Goal: Information Seeking & Learning: Understand process/instructions

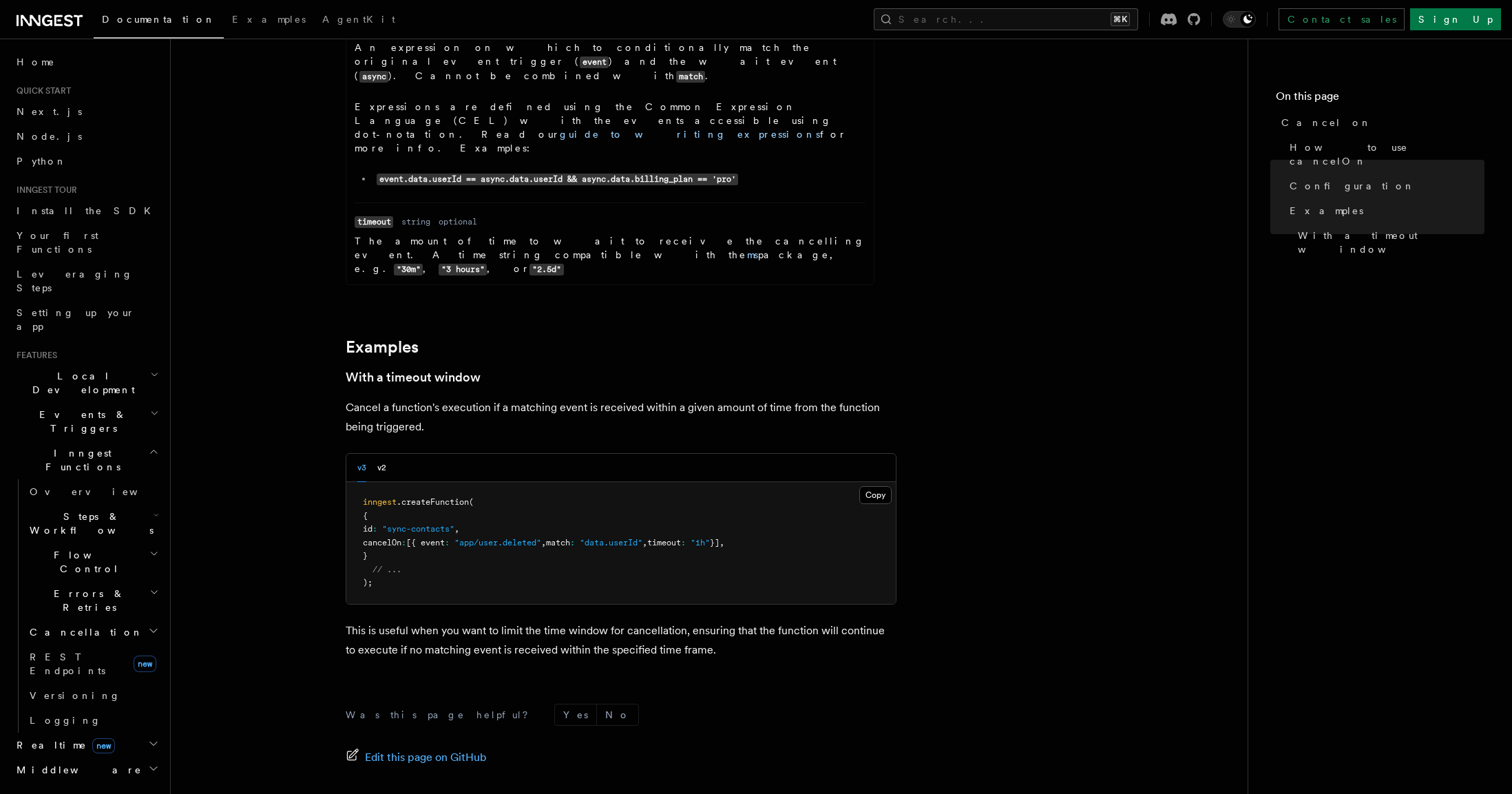
scroll to position [1830, 0]
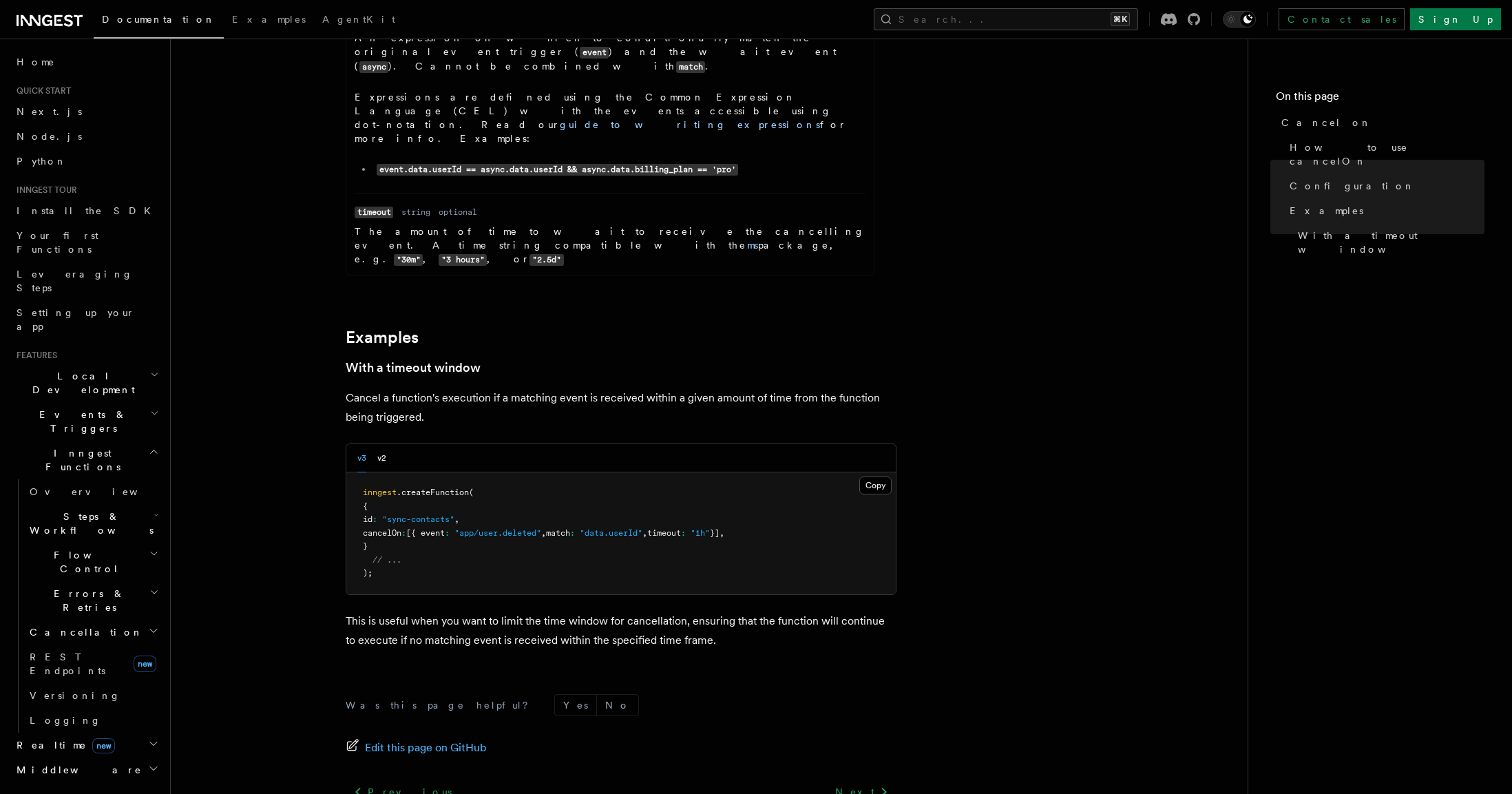
click at [100, 543] on h2 "Flow Control" at bounding box center [93, 562] width 138 height 39
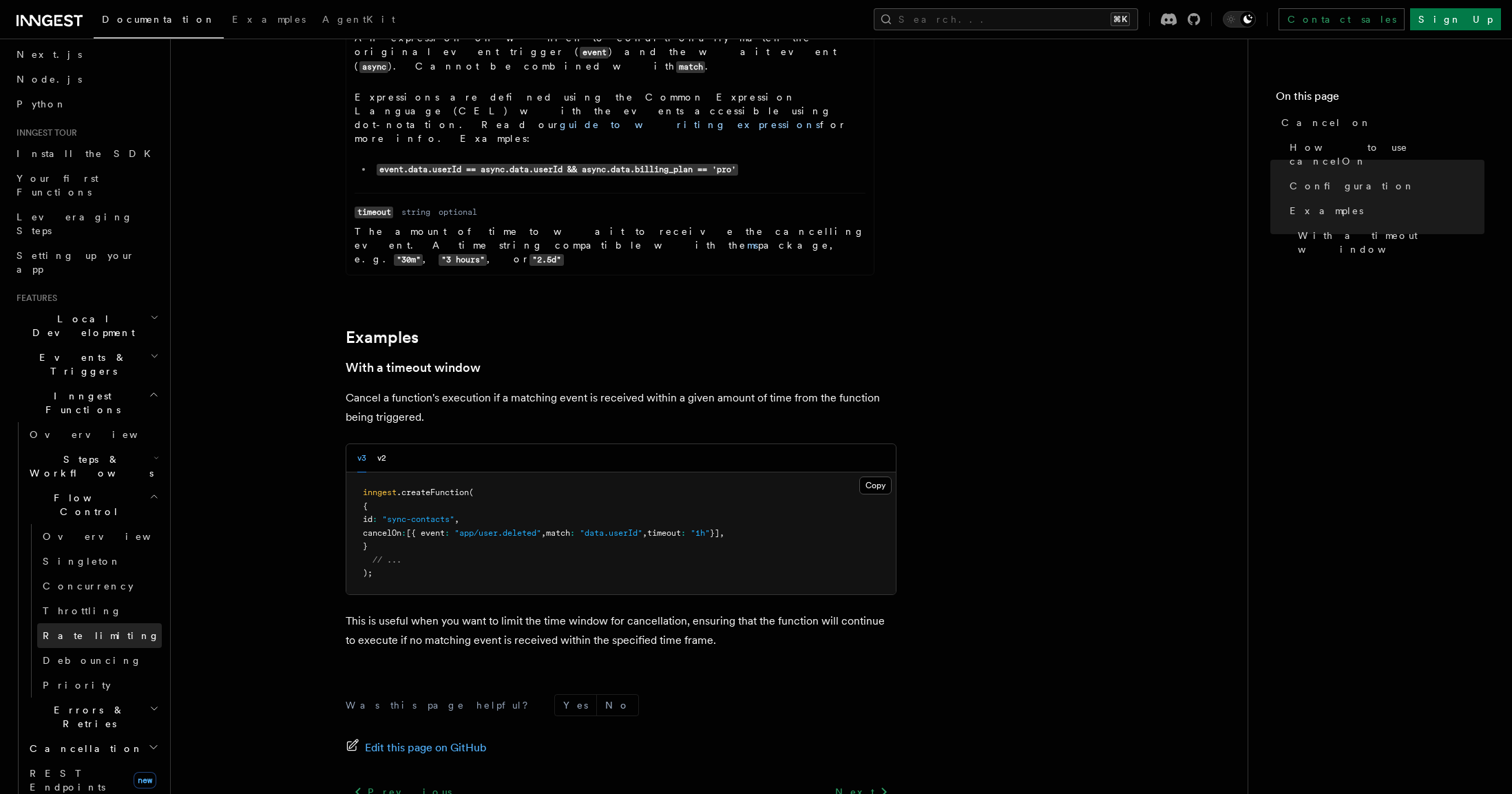
scroll to position [58, 0]
click at [102, 696] on h2 "Errors & Retries" at bounding box center [93, 715] width 138 height 39
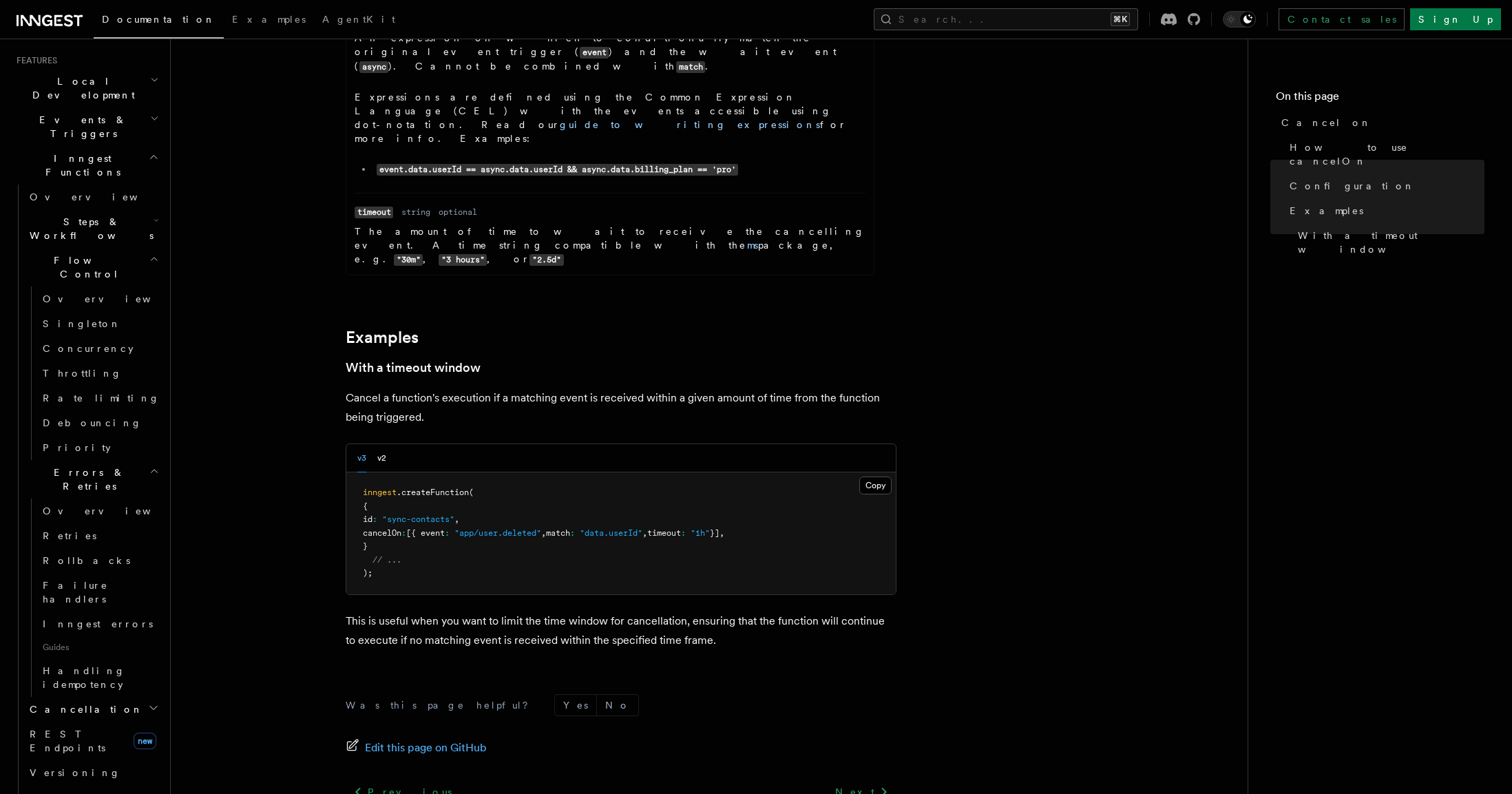
scroll to position [293, 0]
click at [101, 699] on h2 "Cancellation" at bounding box center [93, 710] width 138 height 25
click at [95, 723] on link "Overview" at bounding box center [100, 735] width 125 height 25
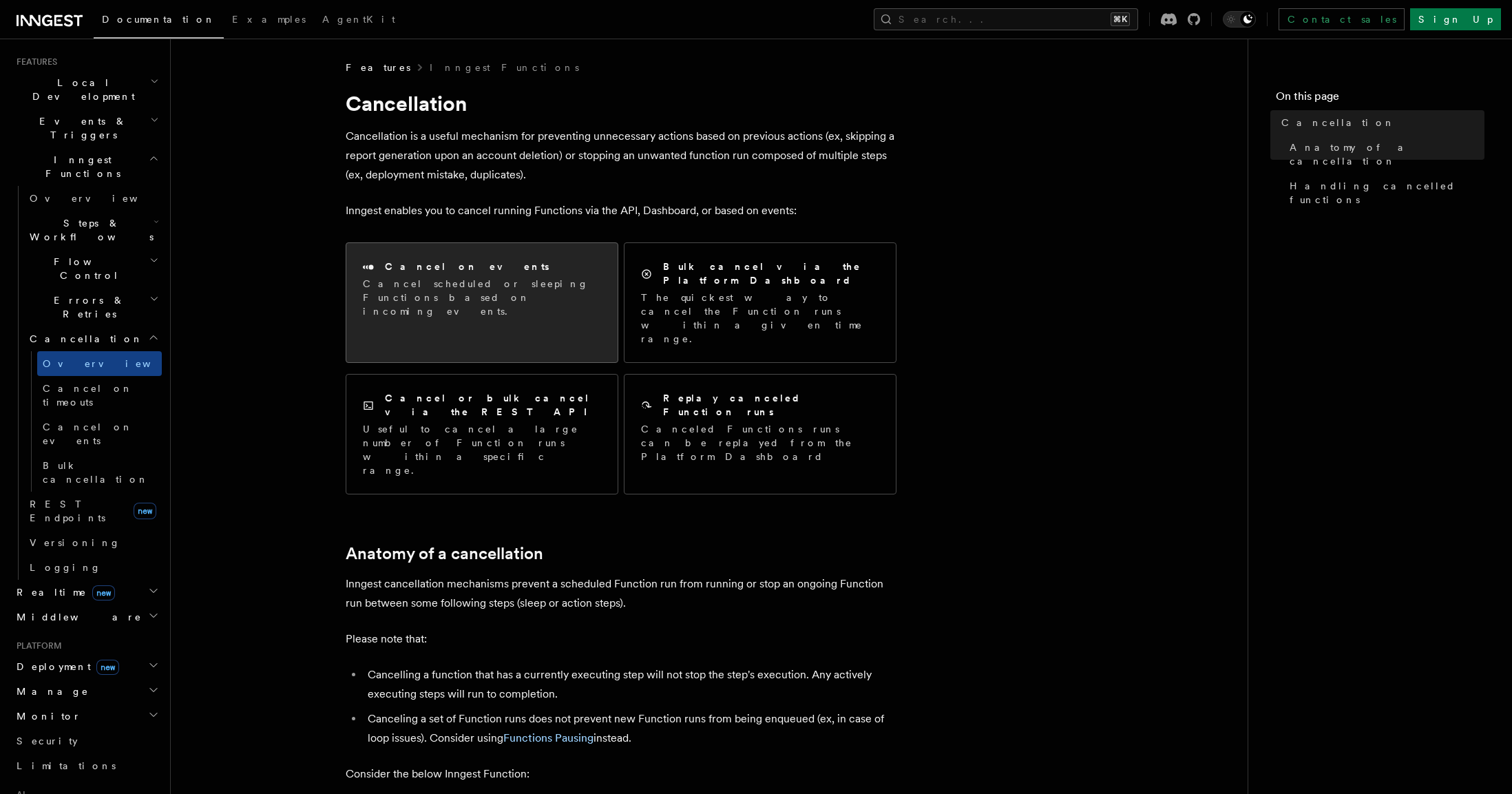
click at [553, 288] on p "Cancel scheduled or sleeping Functions based on incoming events." at bounding box center [482, 298] width 239 height 41
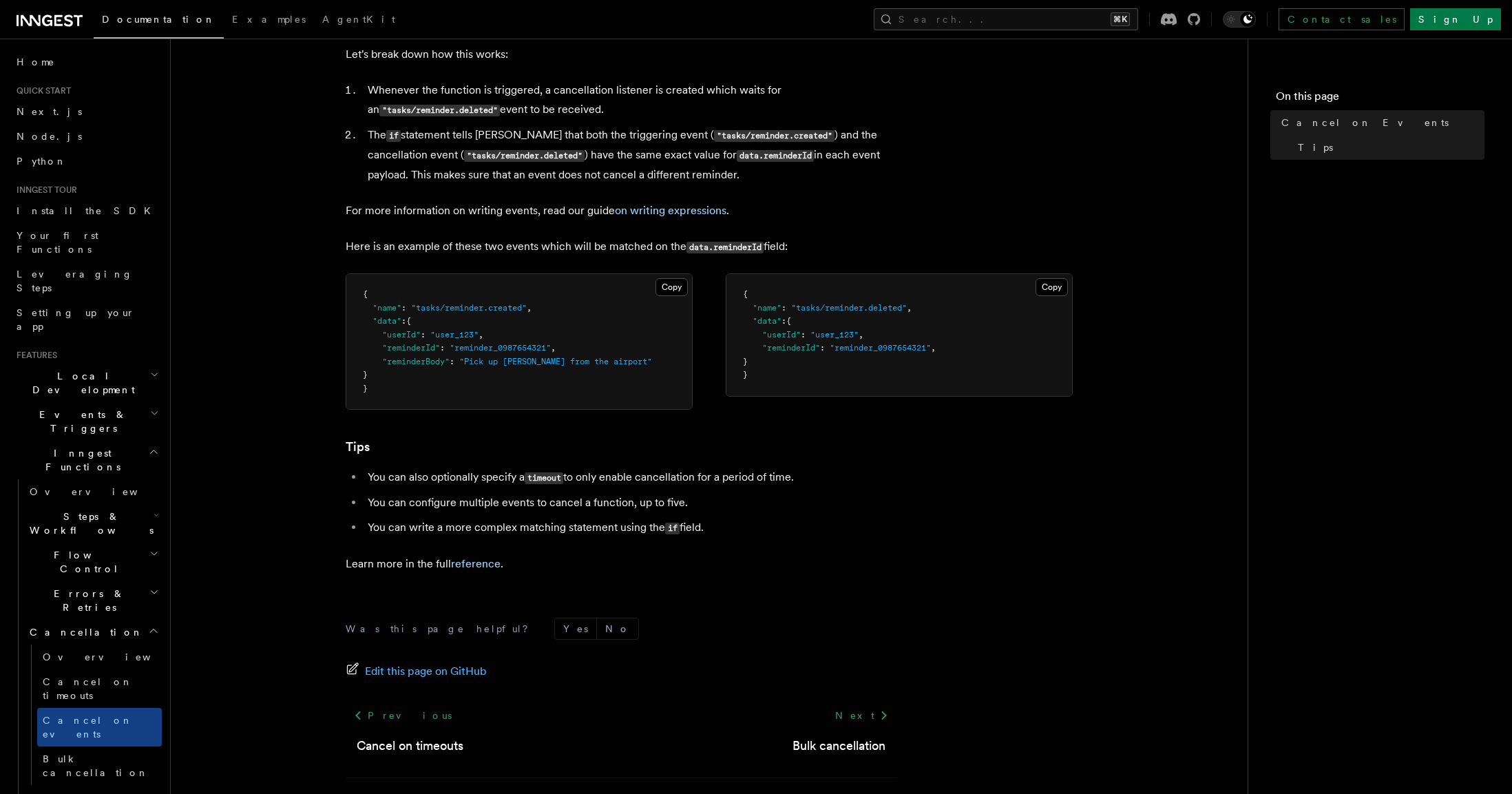
scroll to position [775, 0]
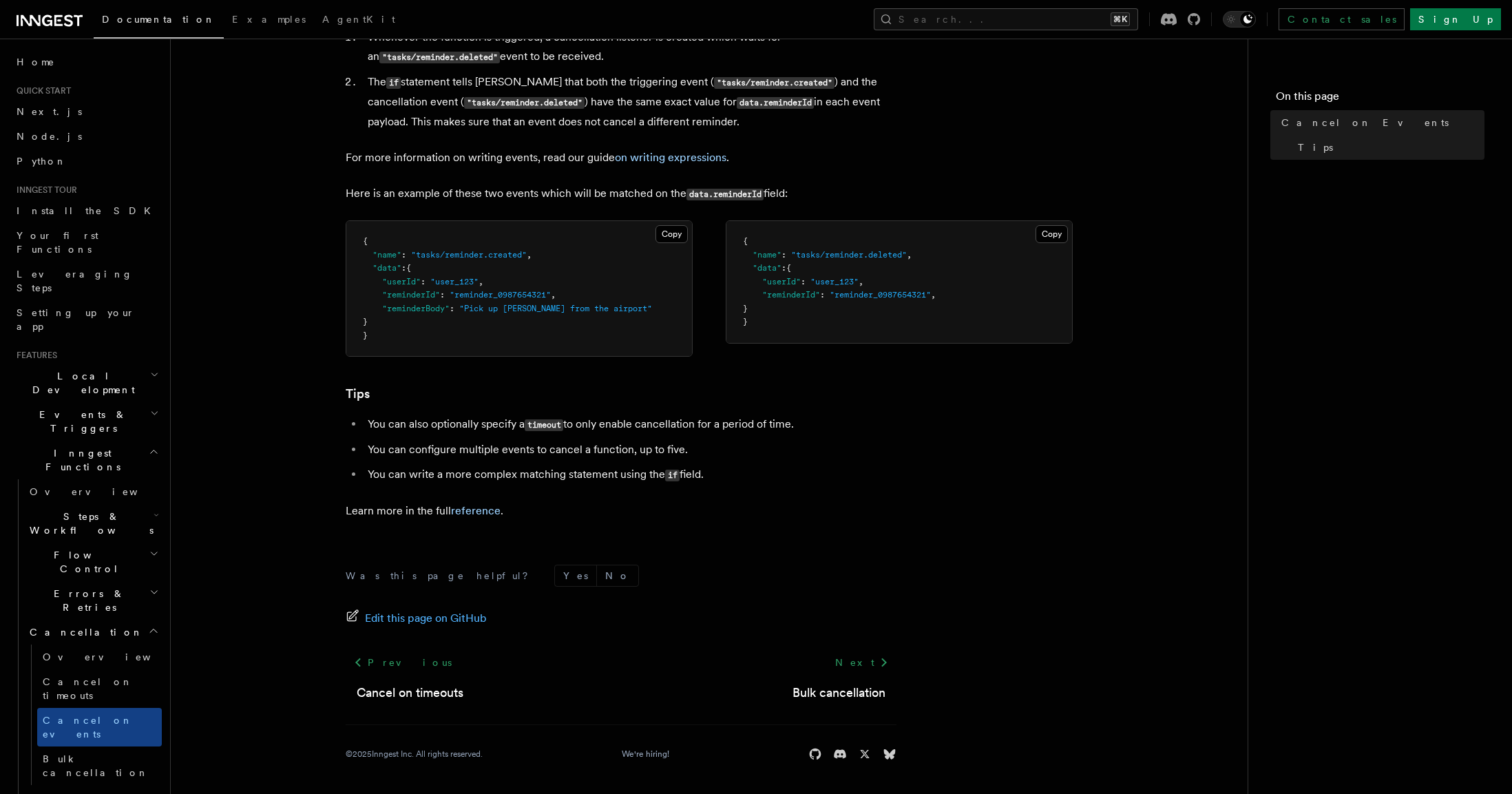
click at [488, 517] on p "Learn more in the full reference ." at bounding box center [621, 510] width 551 height 19
click at [488, 515] on link "reference" at bounding box center [476, 510] width 50 height 13
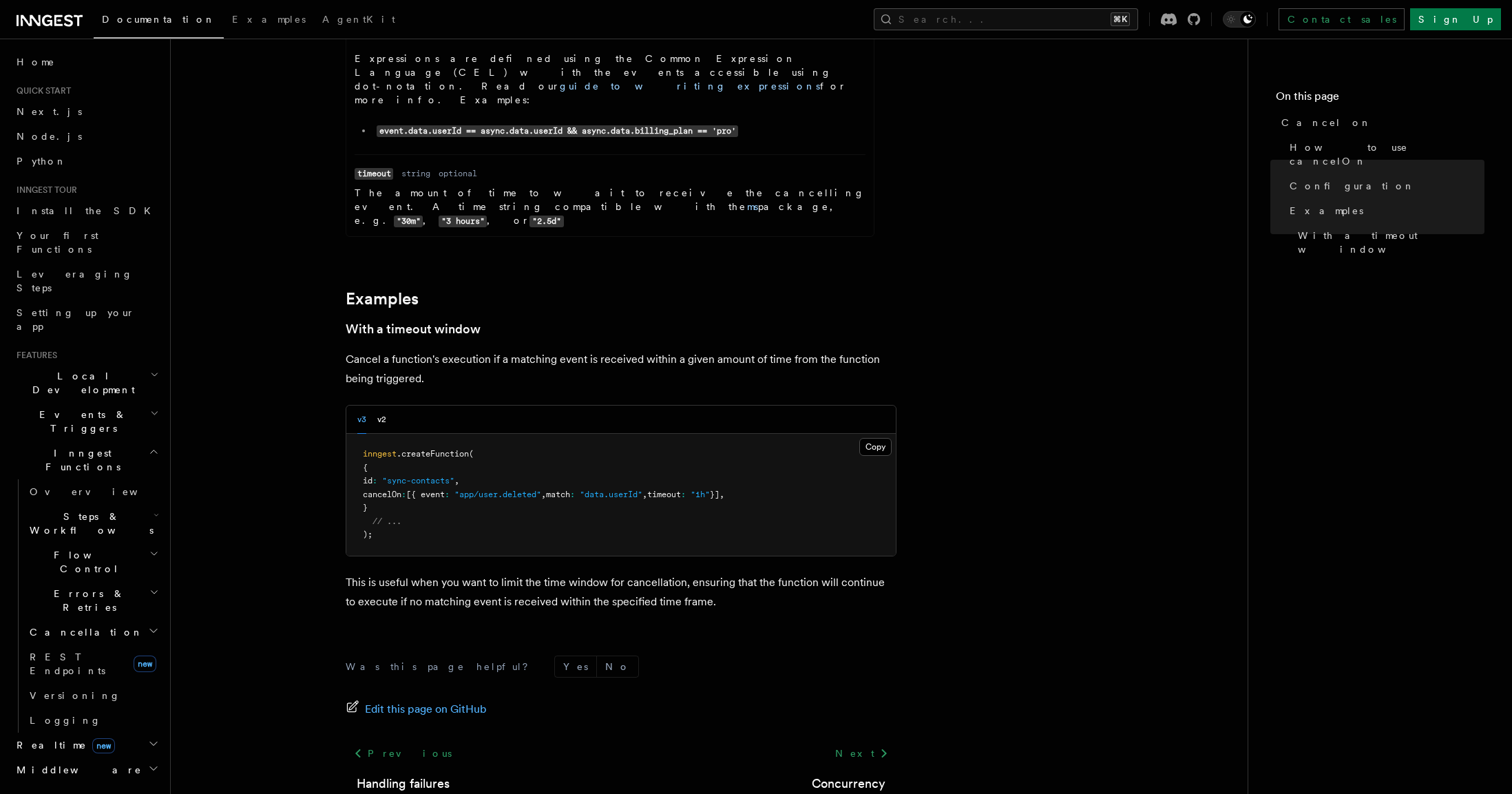
scroll to position [1878, 0]
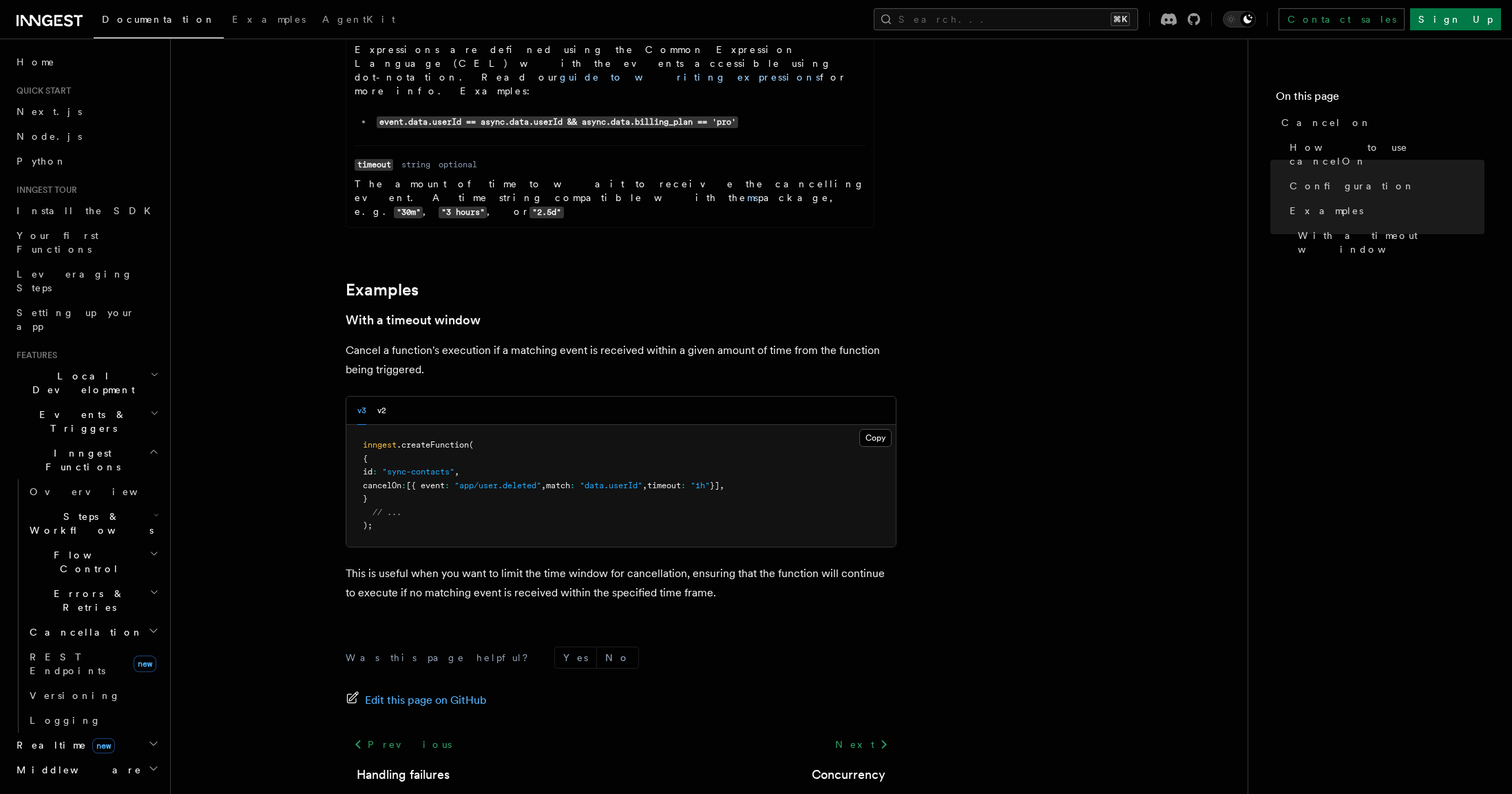
click at [99, 620] on h2 "Cancellation" at bounding box center [93, 632] width 138 height 25
click at [99, 645] on link "Overview" at bounding box center [100, 657] width 125 height 25
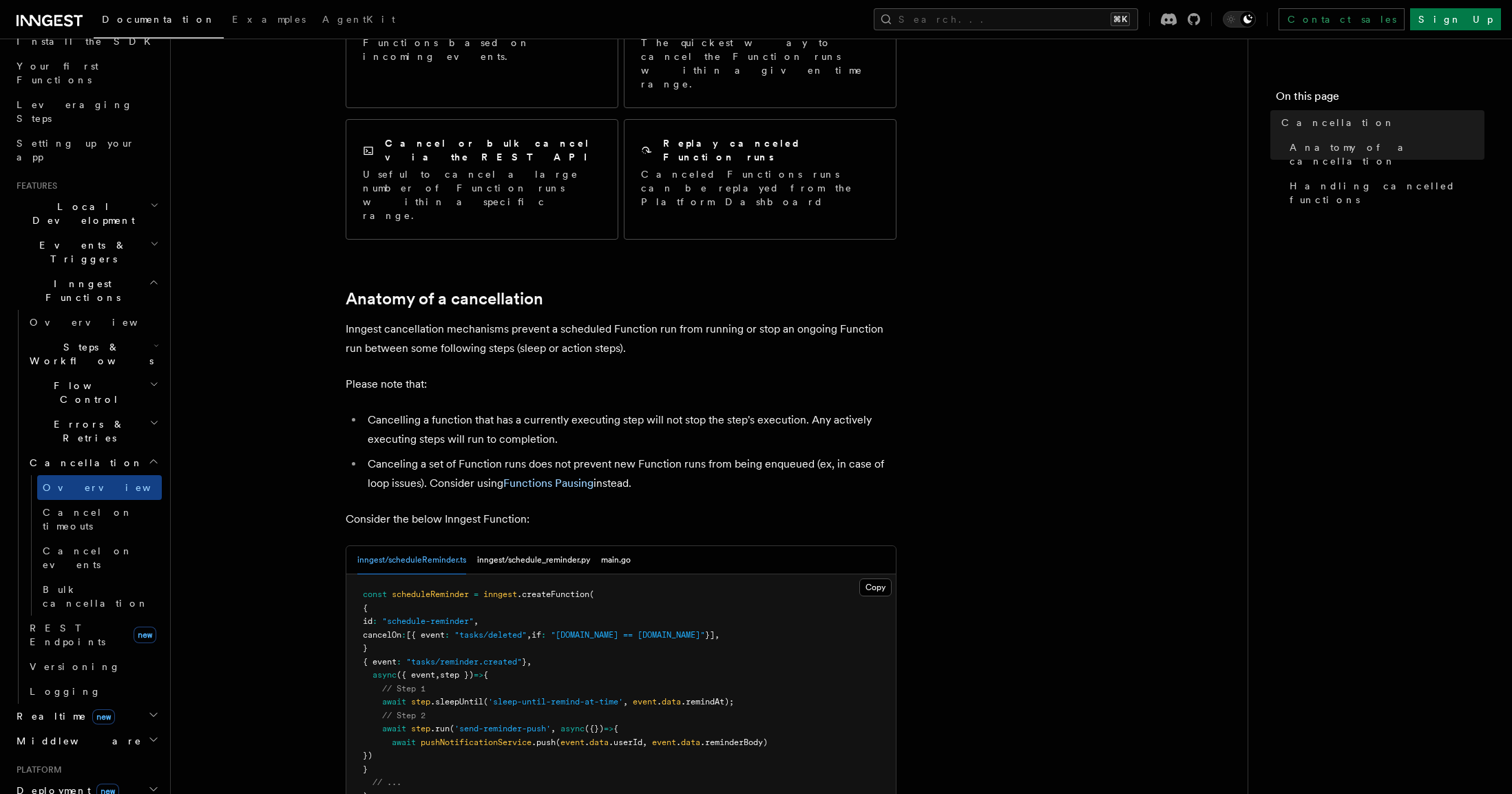
scroll to position [257, 0]
click at [556, 475] on link "Functions Pausing" at bounding box center [548, 481] width 91 height 13
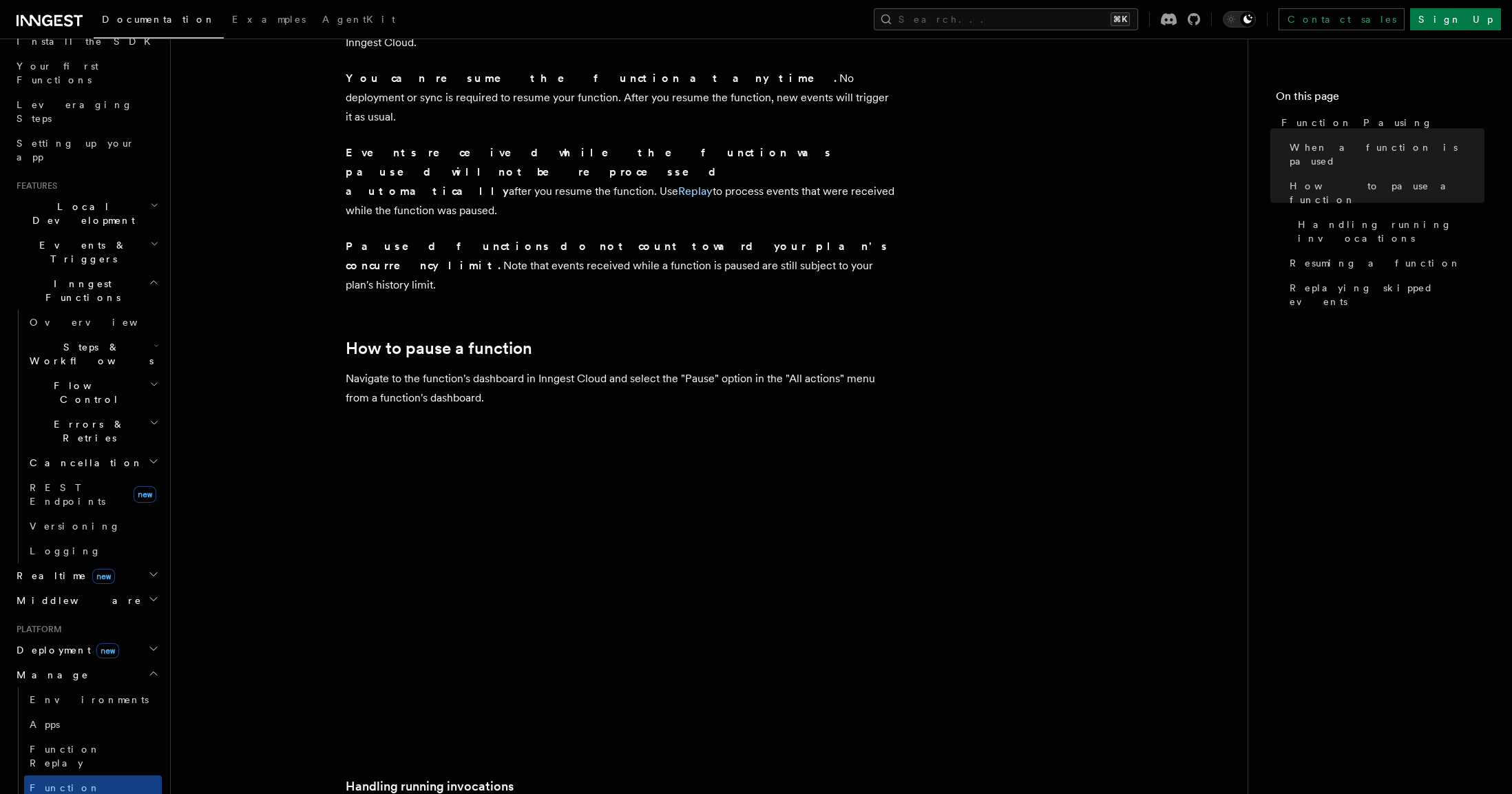
scroll to position [298, 0]
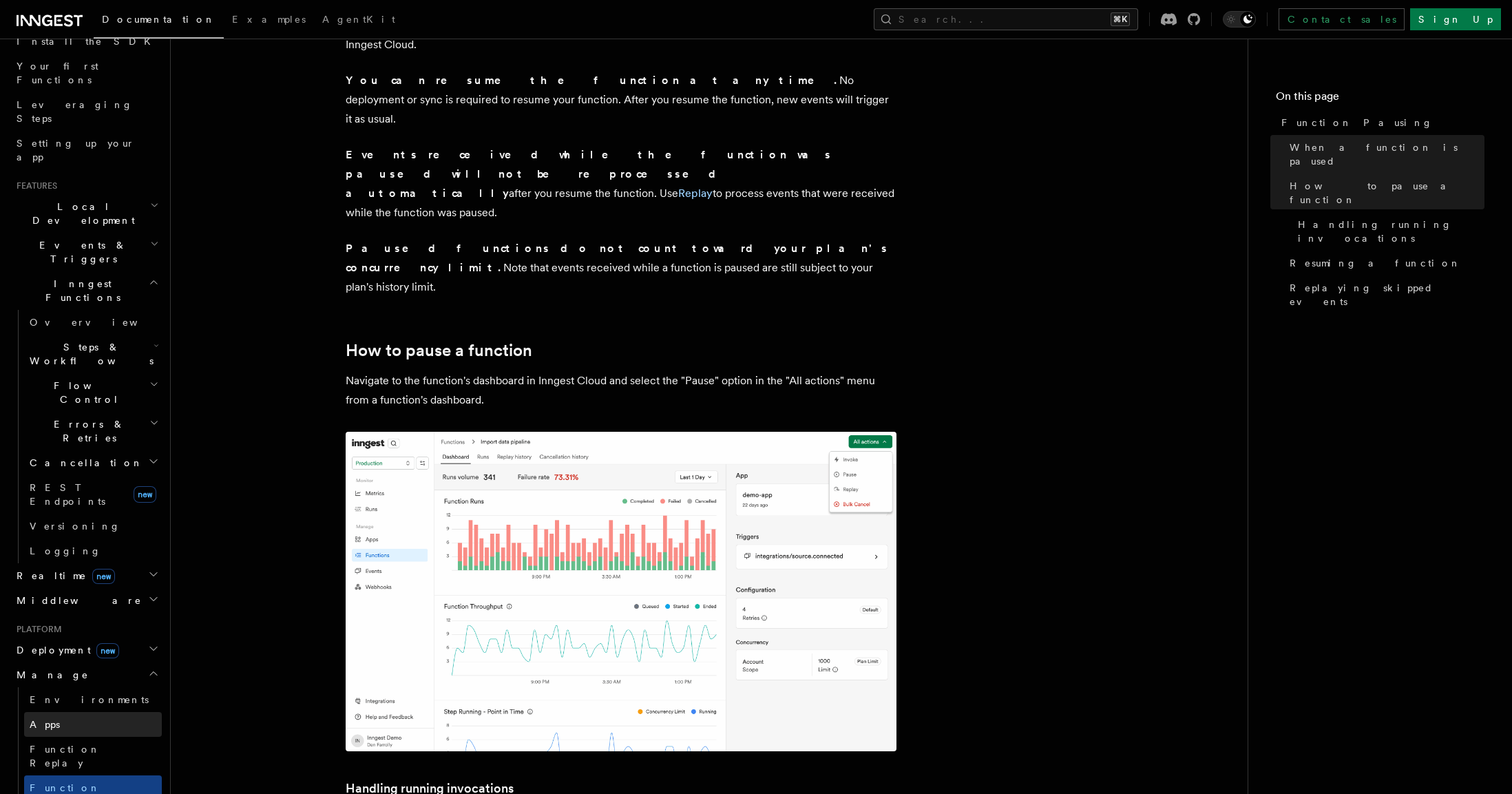
click at [105, 713] on link "Apps" at bounding box center [93, 724] width 138 height 25
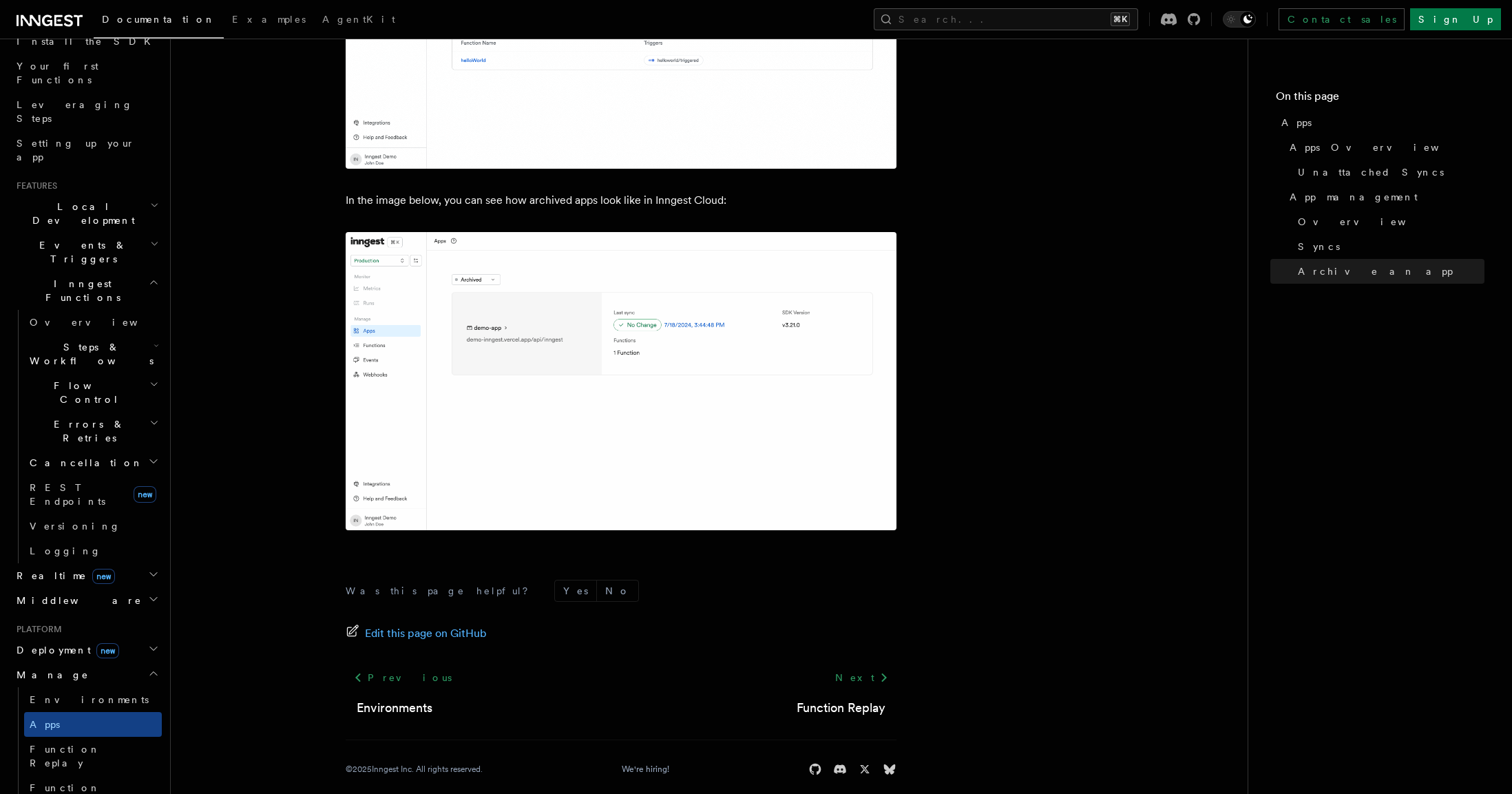
scroll to position [3667, 0]
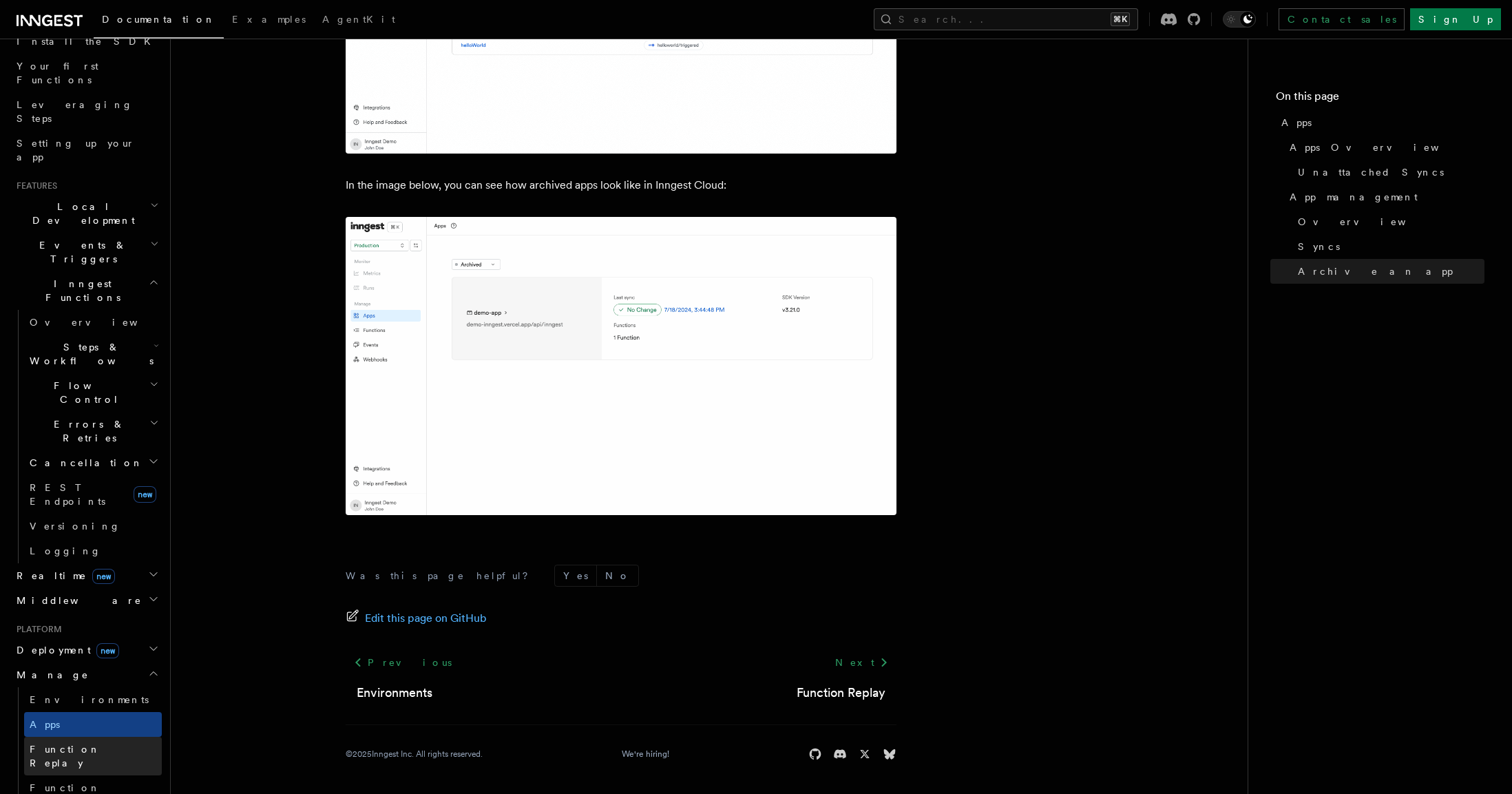
click at [112, 737] on link "Function Replay" at bounding box center [93, 756] width 138 height 39
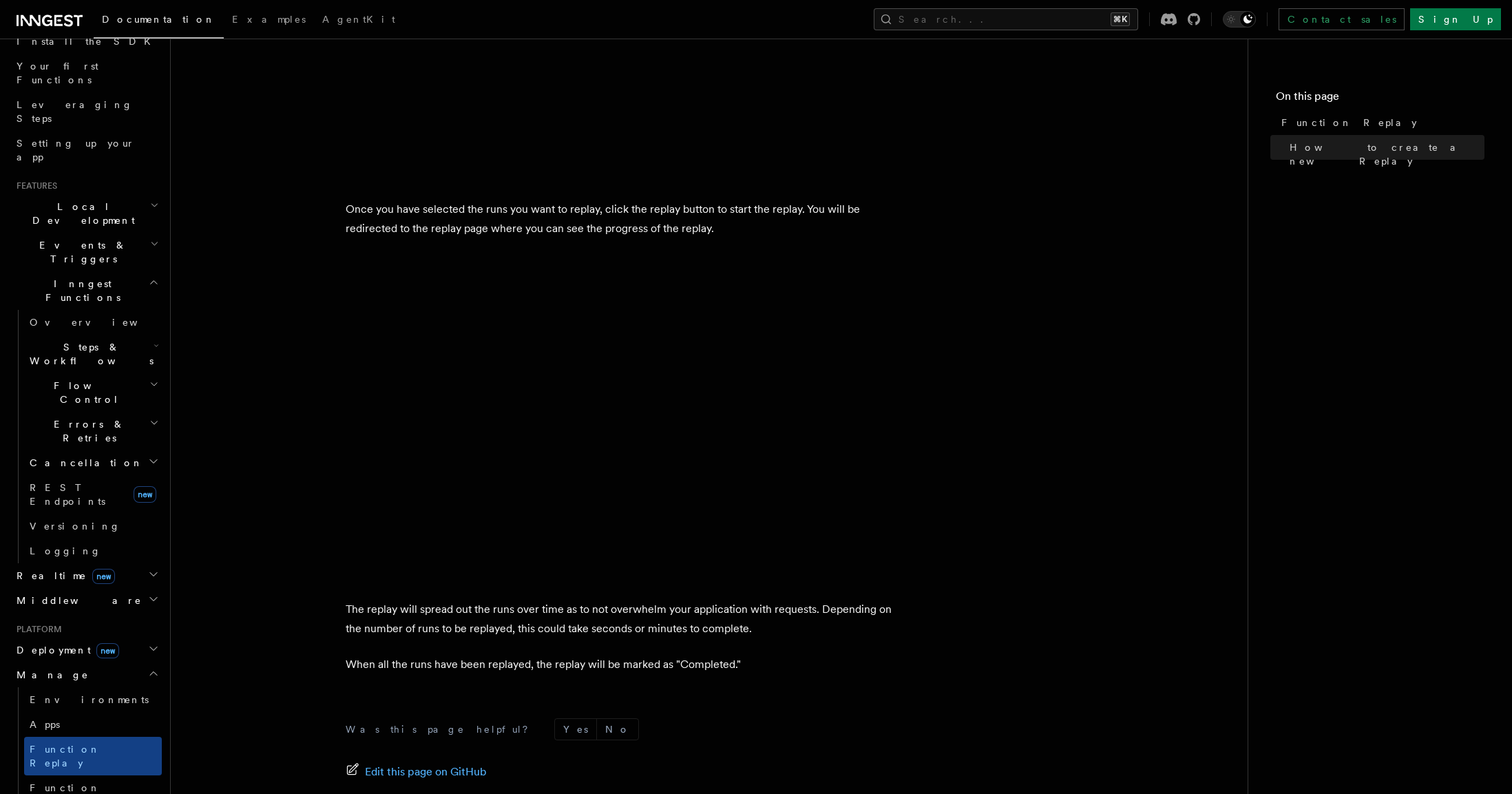
scroll to position [2124, 0]
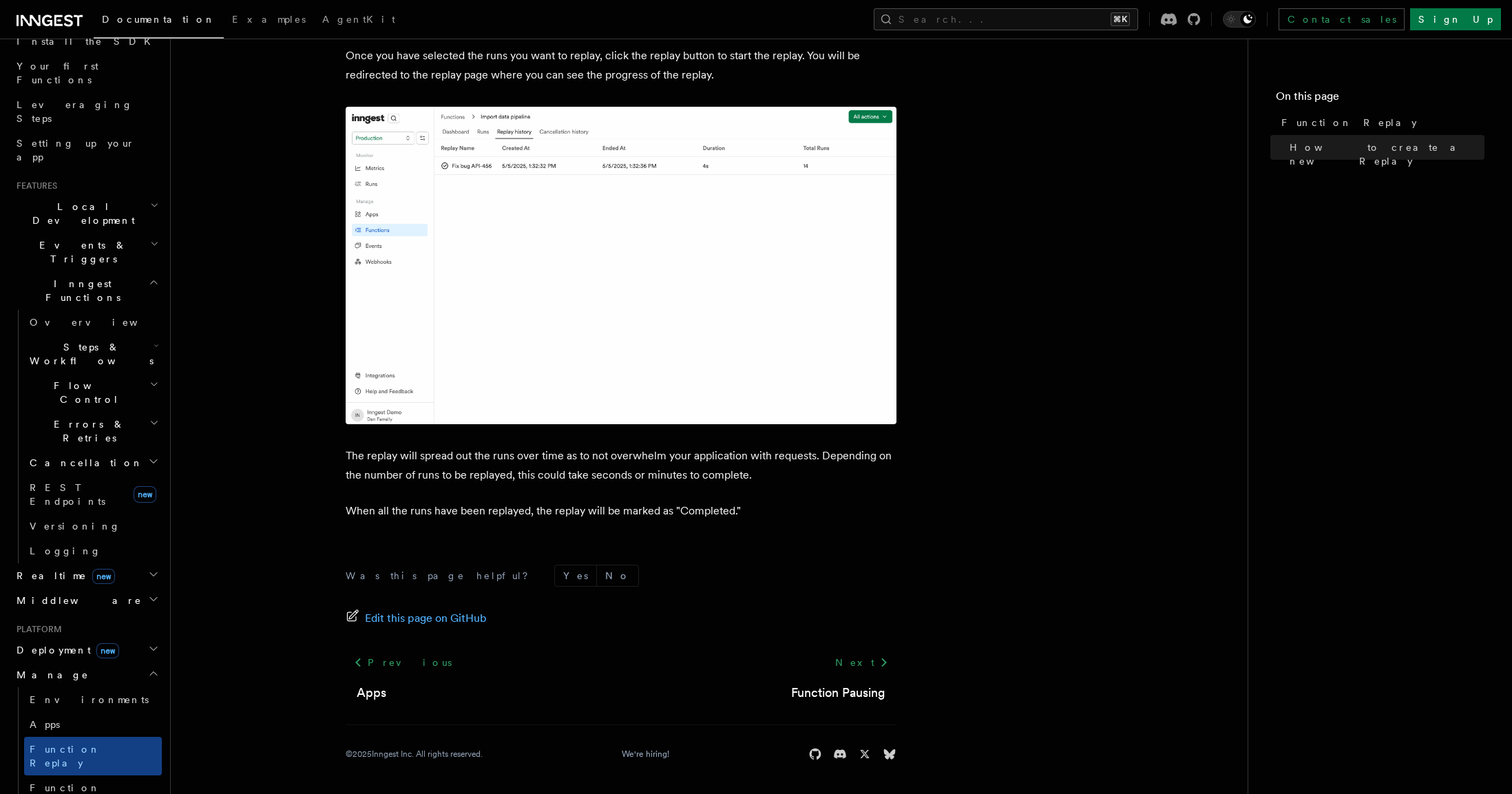
click at [91, 663] on h2 "Manage" at bounding box center [86, 675] width 151 height 25
click at [121, 638] on h2 "Deployment new" at bounding box center [86, 650] width 151 height 25
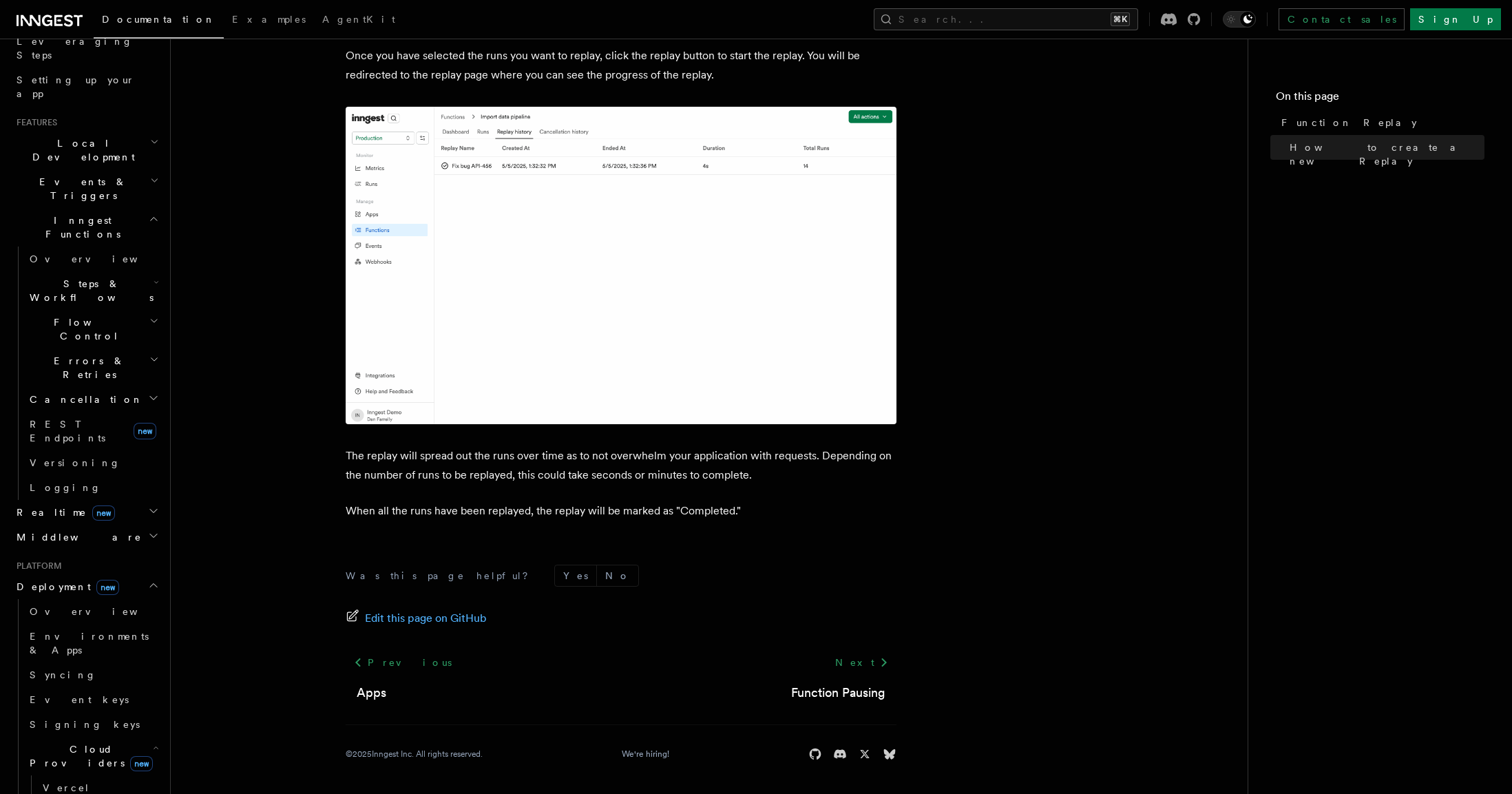
scroll to position [234, 0]
click at [141, 736] on h2 "Cloud Providers new" at bounding box center [93, 755] width 138 height 39
click at [109, 661] on link "Syncing" at bounding box center [93, 673] width 138 height 25
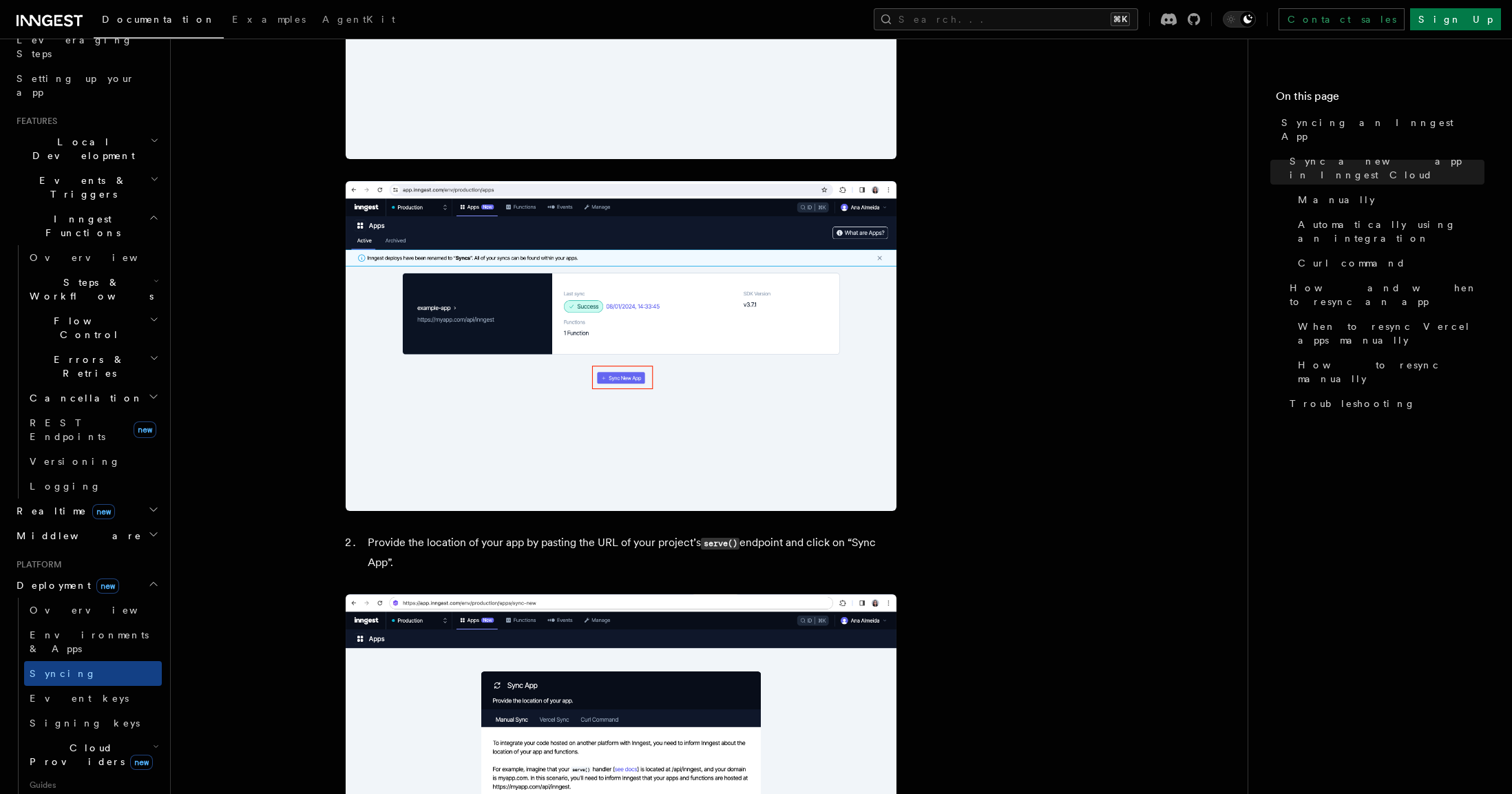
scroll to position [639, 0]
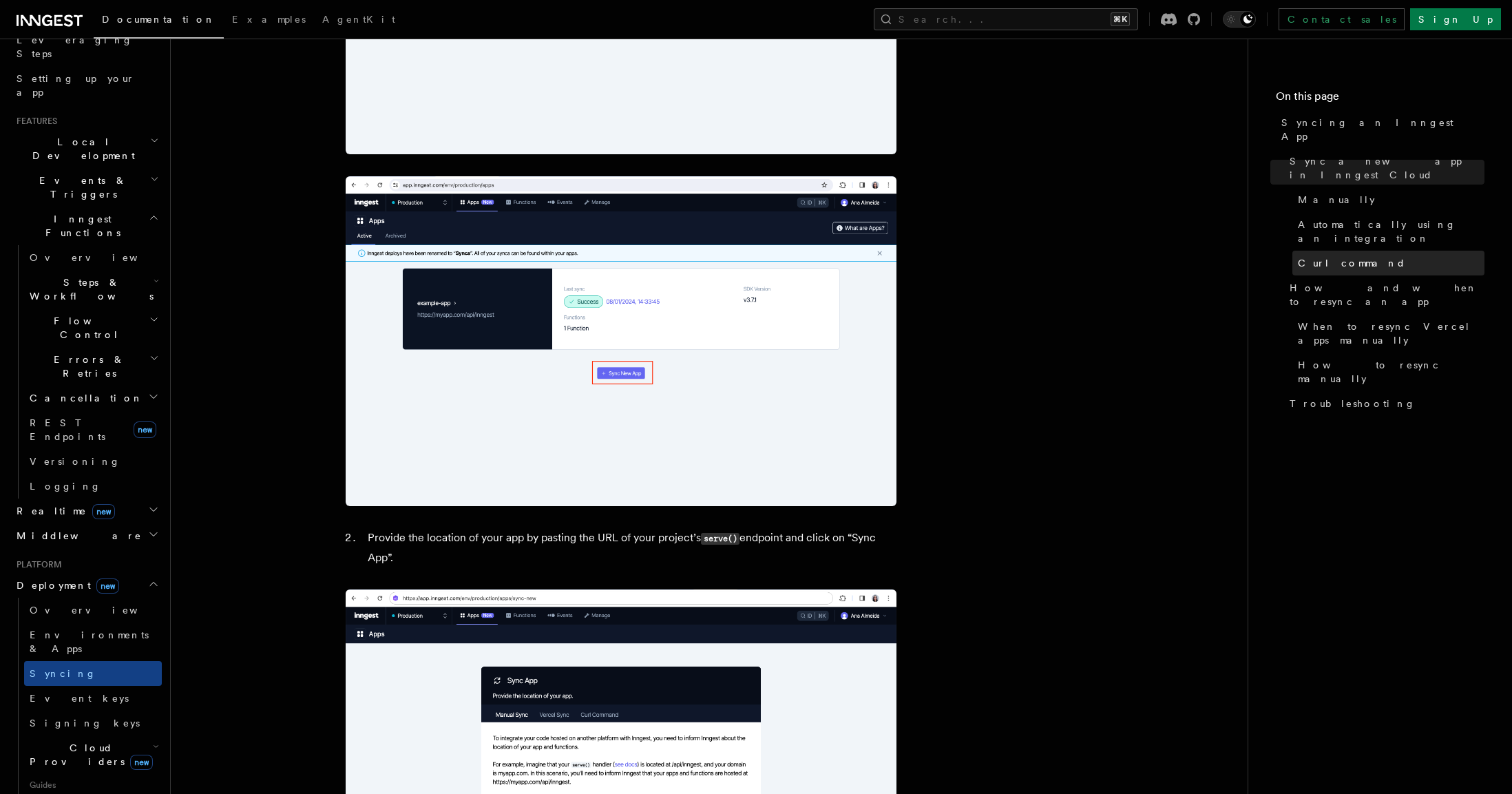
click at [1361, 256] on span "Curl command" at bounding box center [1352, 263] width 108 height 14
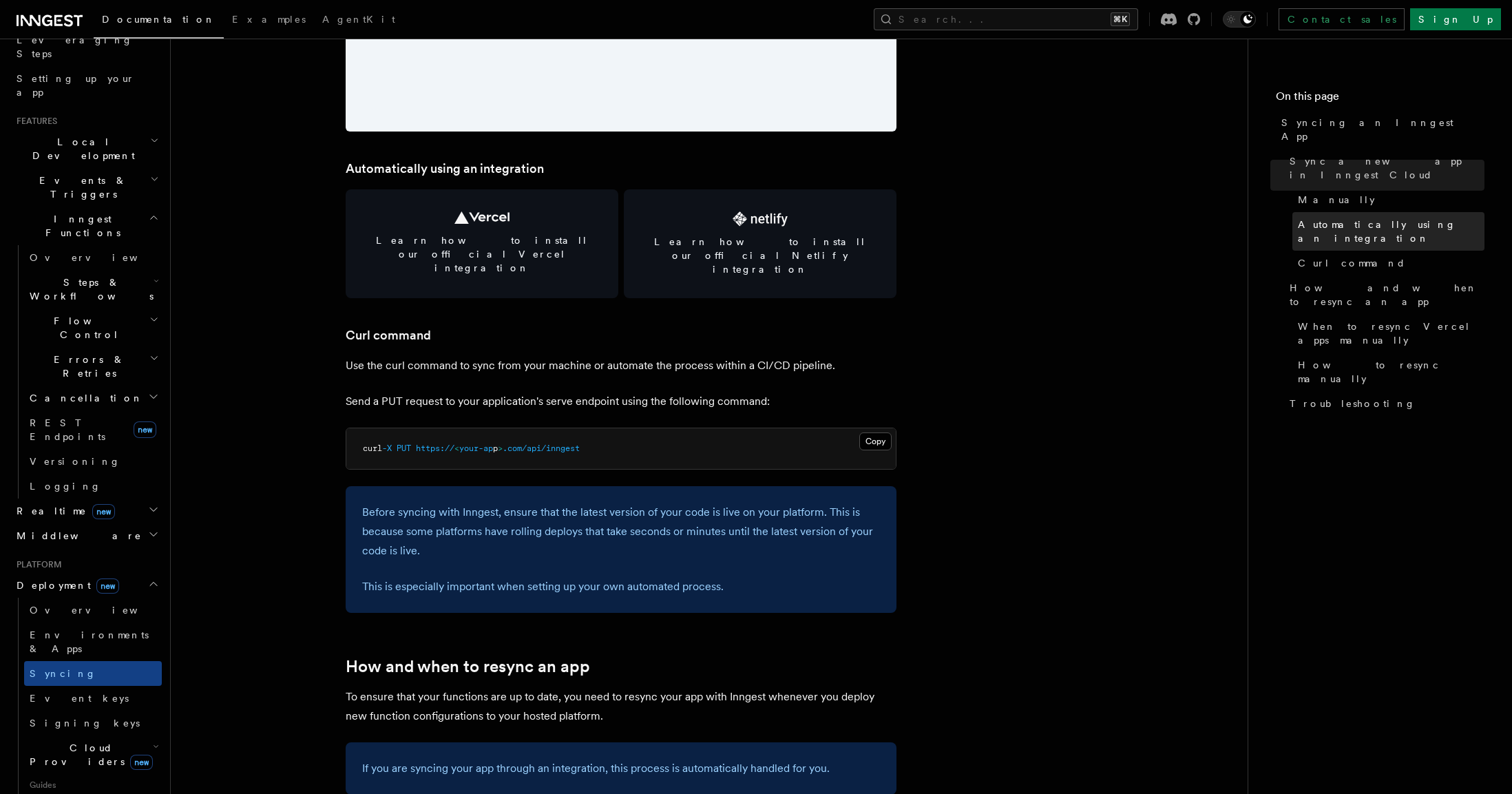
click at [1370, 212] on link "Automatically using an integration" at bounding box center [1389, 231] width 192 height 39
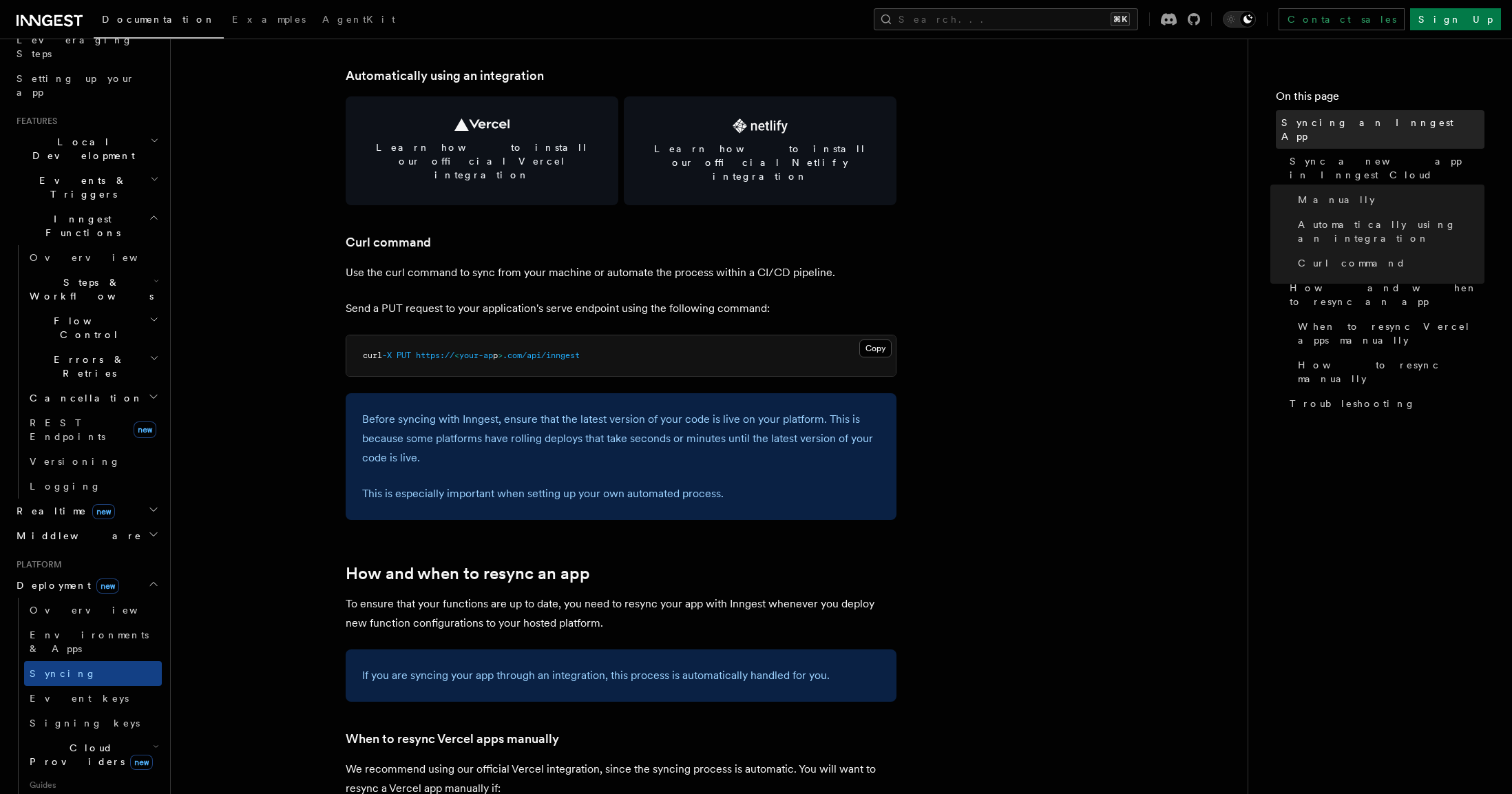
click at [1347, 119] on span "Syncing an Inngest App" at bounding box center [1382, 129] width 203 height 27
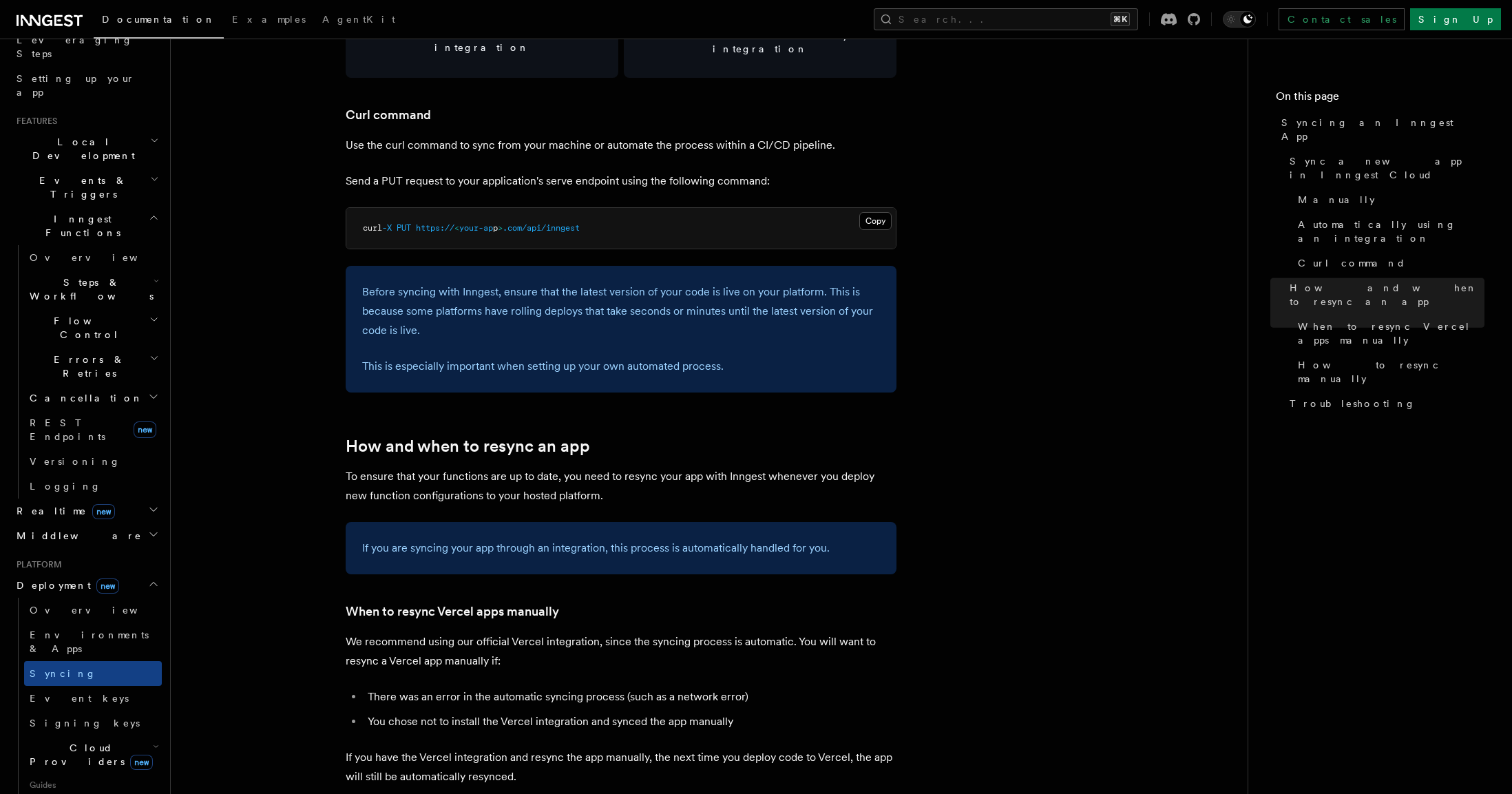
scroll to position [1870, 0]
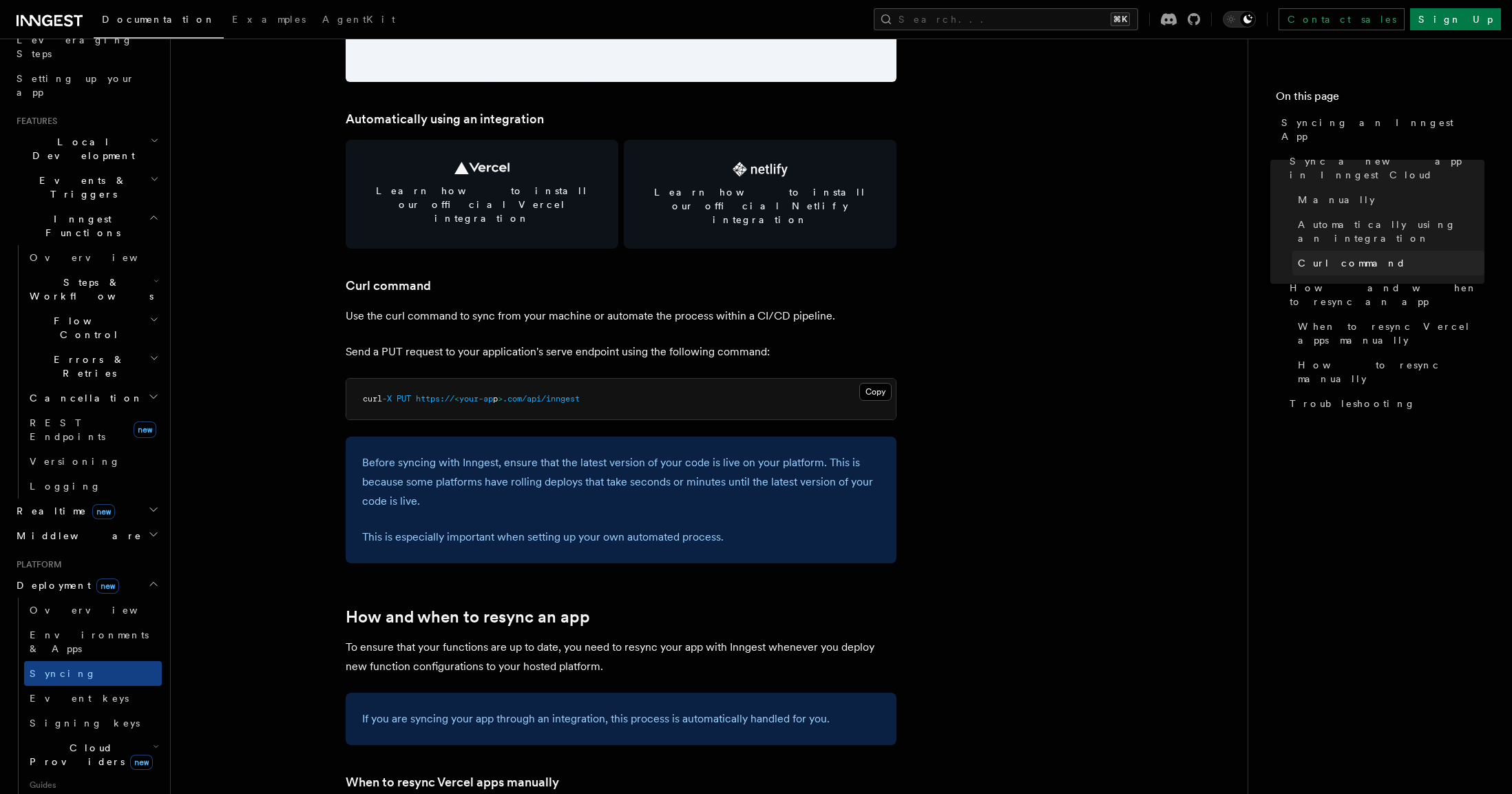
click at [1337, 256] on span "Curl command" at bounding box center [1352, 263] width 108 height 14
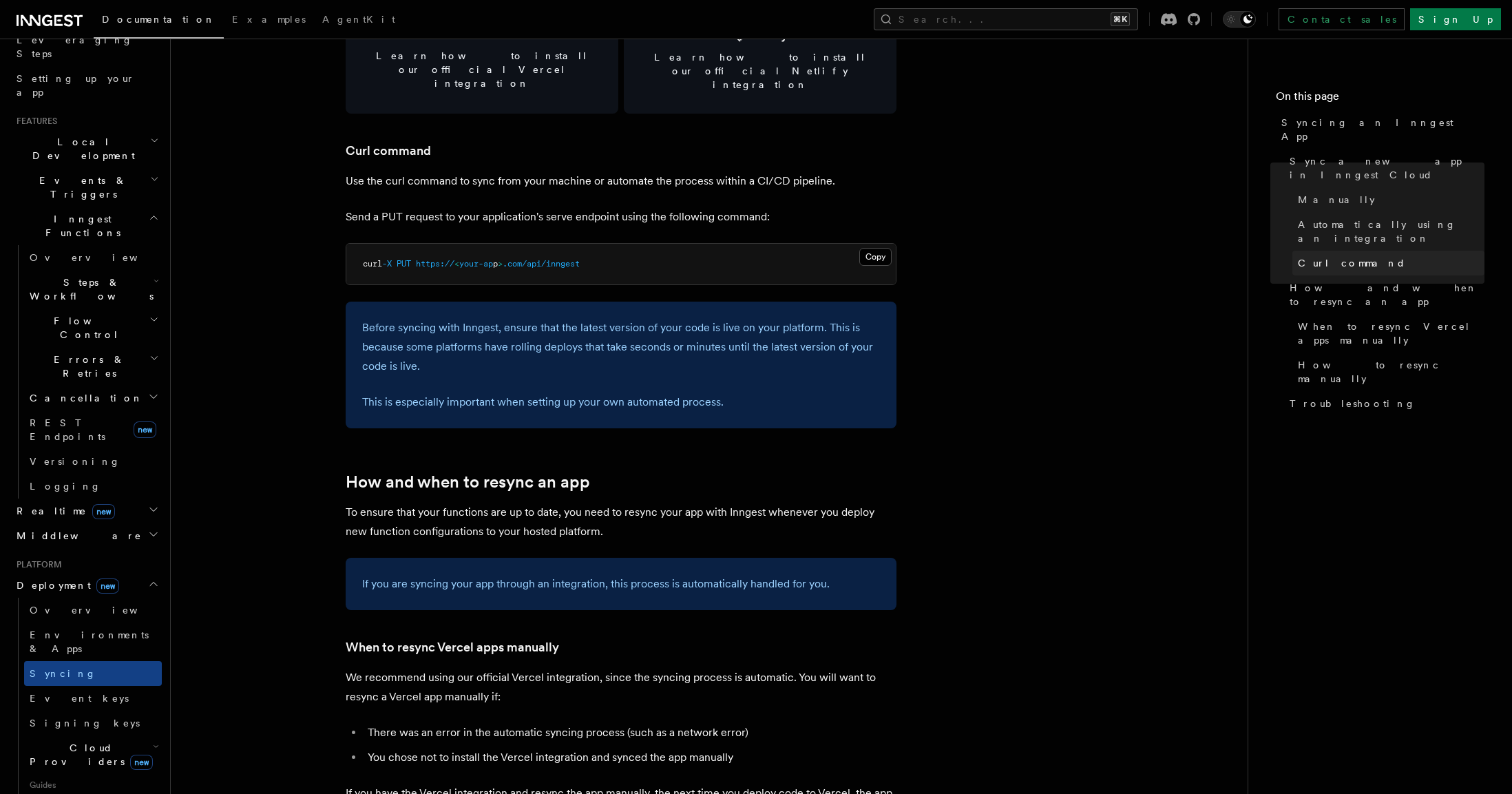
scroll to position [2052, 0]
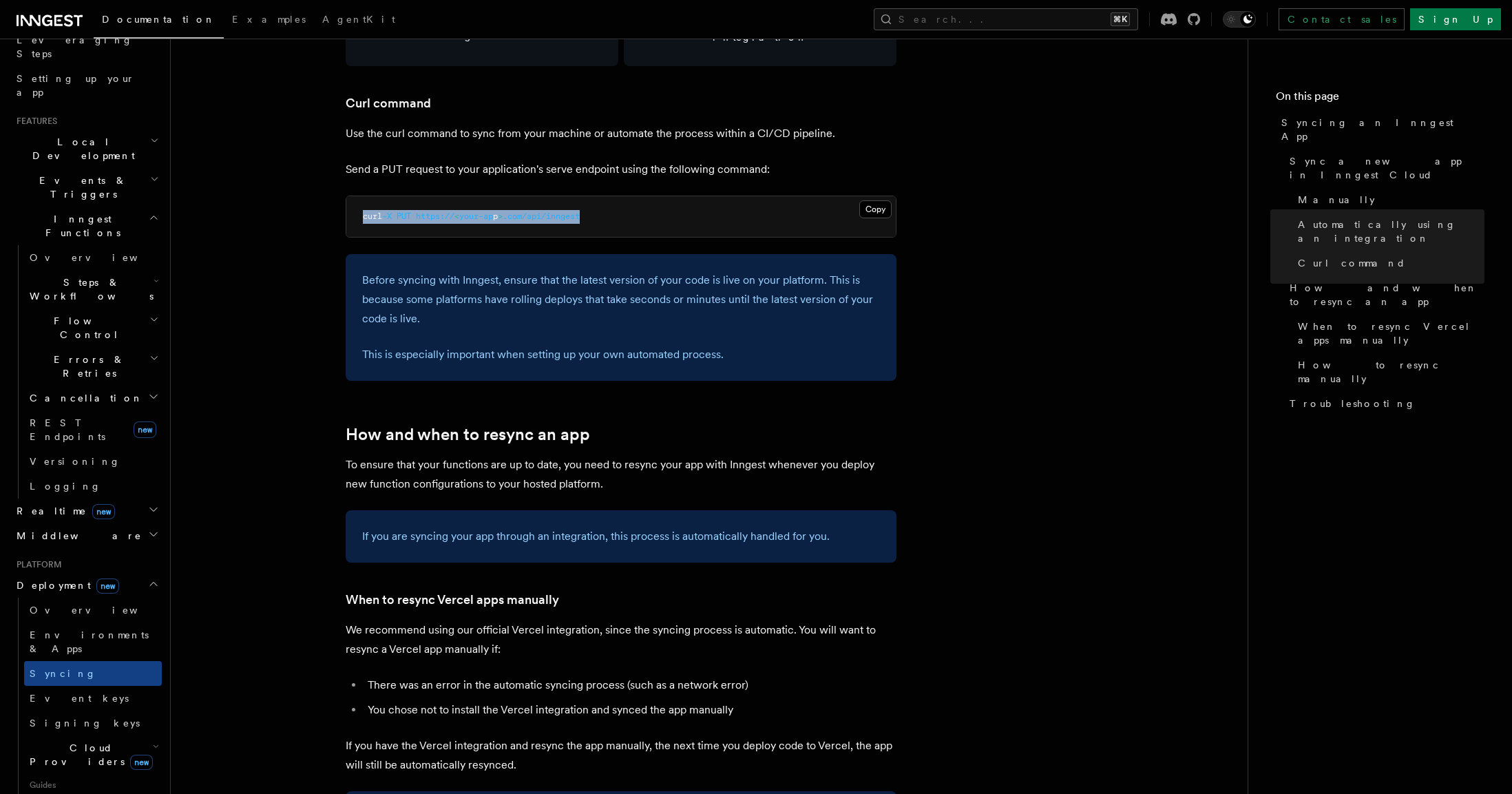
drag, startPoint x: 610, startPoint y: 199, endPoint x: 356, endPoint y: 184, distance: 254.4
click at [356, 197] on pre "curl -X PUT https:// < your-ap p > .com/api/inngest" at bounding box center [621, 217] width 549 height 41
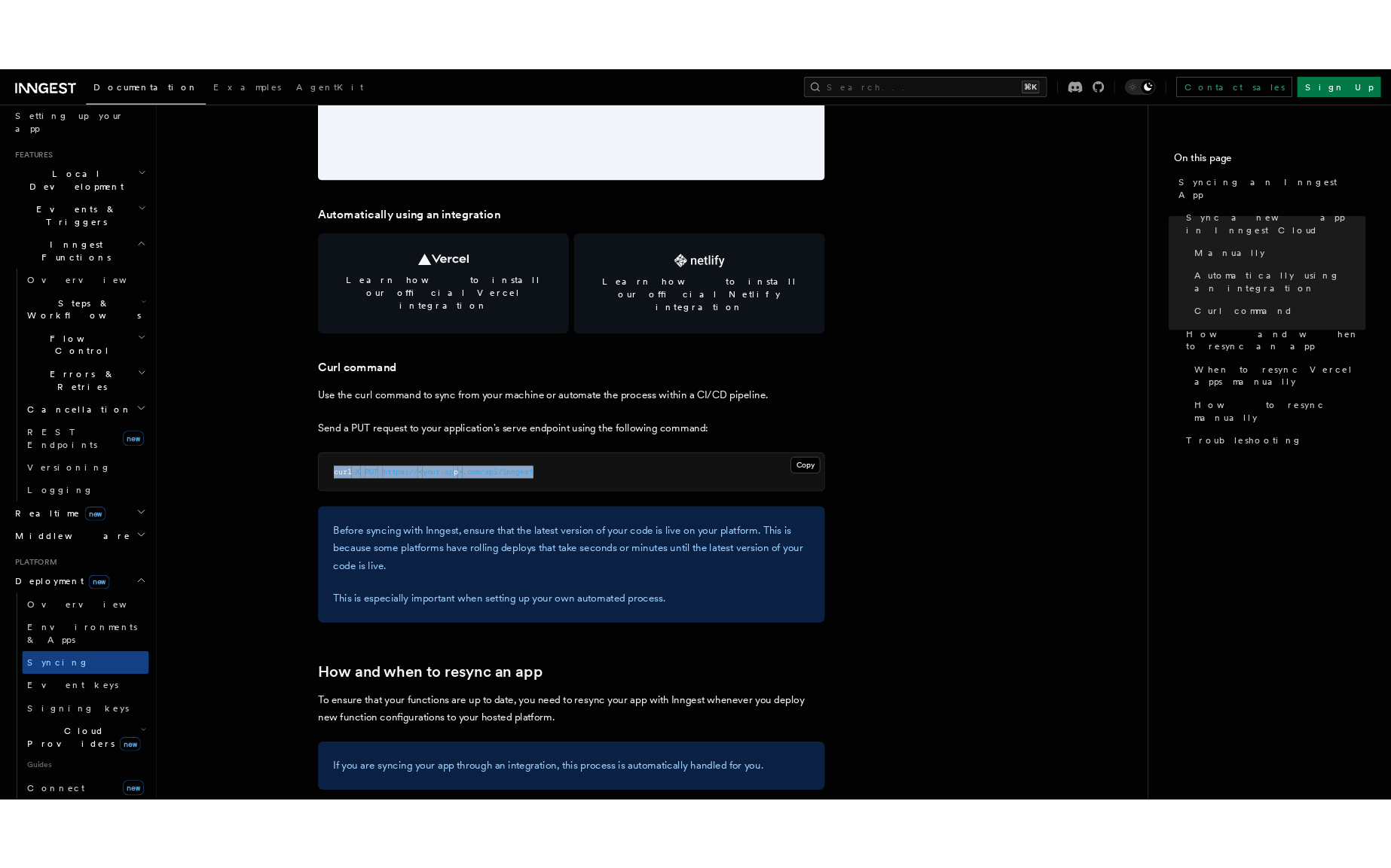
scroll to position [286, 0]
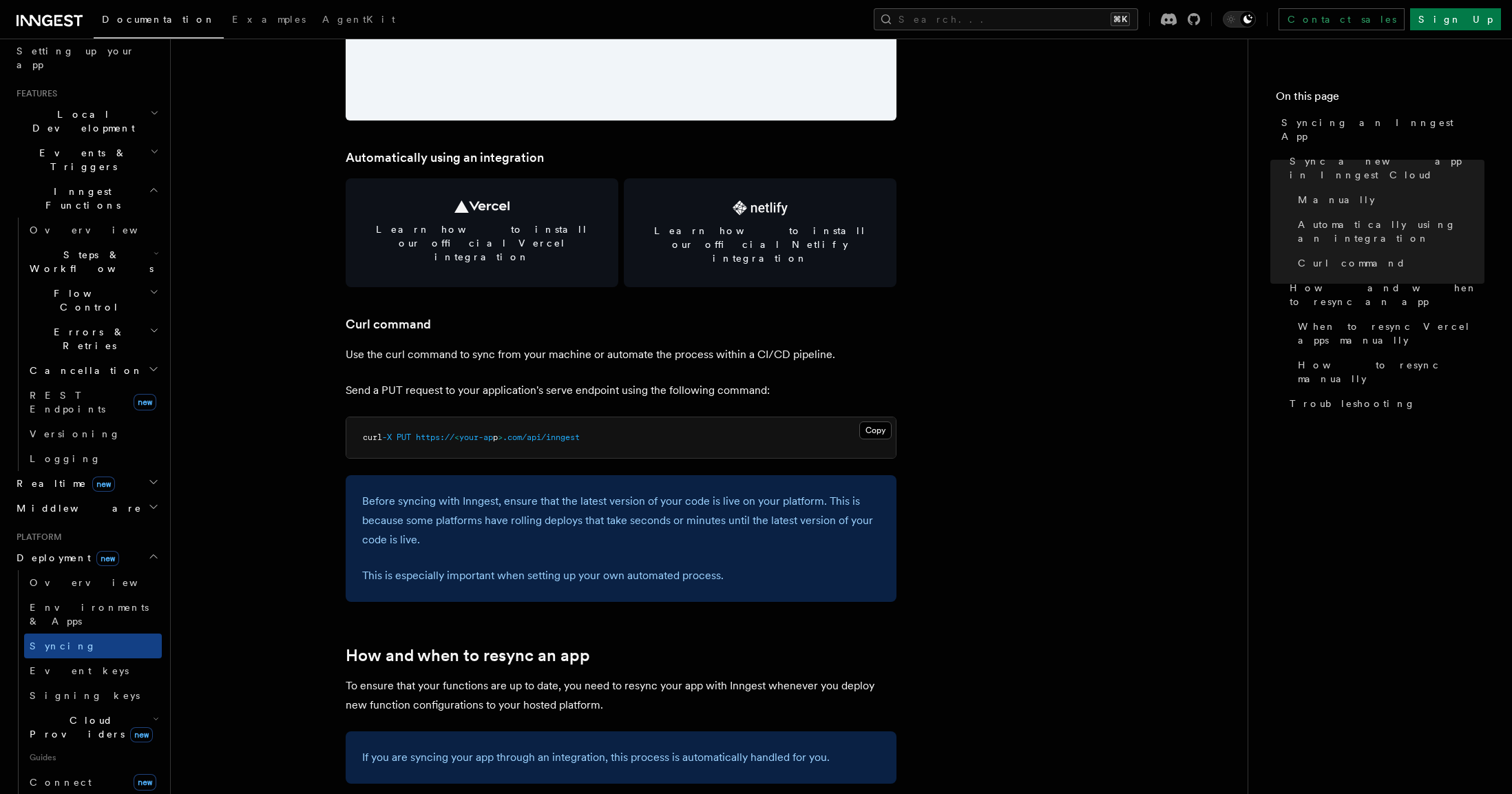
click at [592, 432] on article "Platform Deployment Syncing an Inngest App After deploying your code to a hosti…" at bounding box center [709, 501] width 1033 height 4542
